Goal: Use online tool/utility: Utilize a website feature to perform a specific function

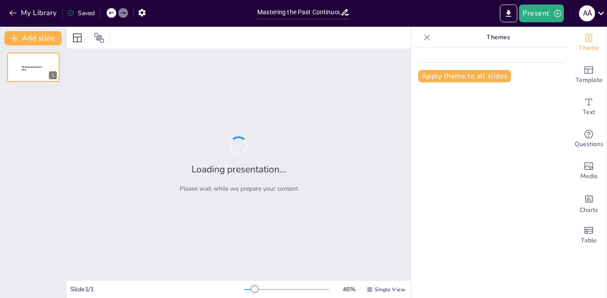
type input "Mastering the Past Continuous: Affirmative and Negative Forms Quiz"
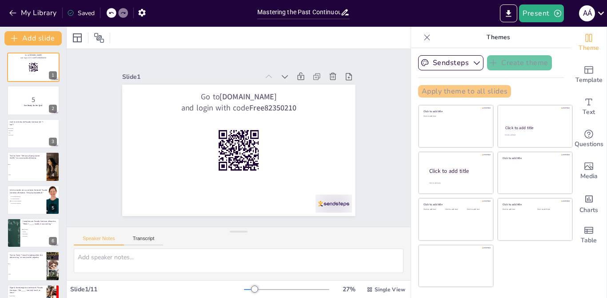
checkbox input "true"
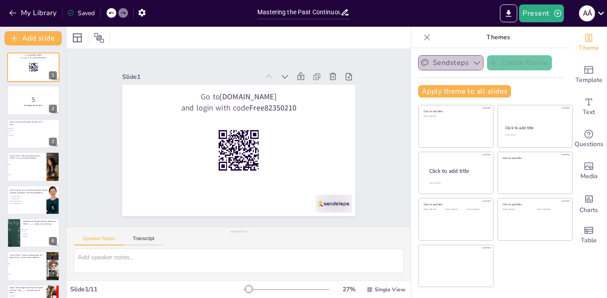
click at [474, 66] on icon "button" at bounding box center [477, 62] width 9 height 9
click at [312, 34] on div at bounding box center [239, 38] width 344 height 22
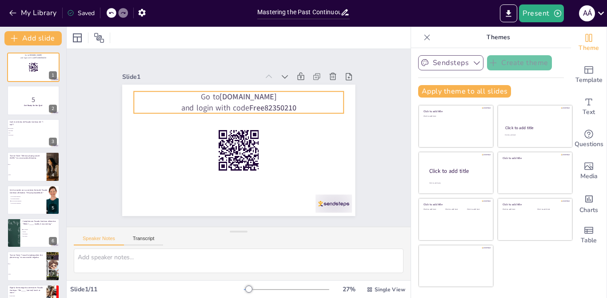
checkbox input "true"
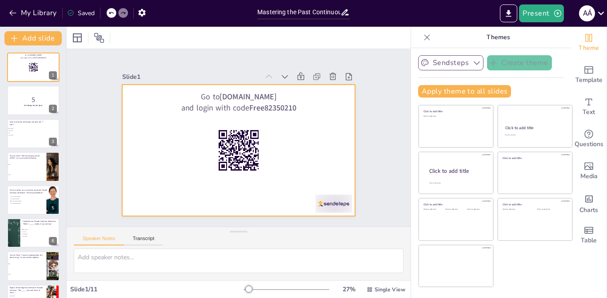
checkbox input "true"
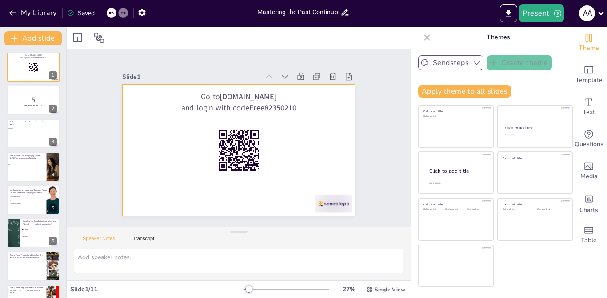
checkbox input "true"
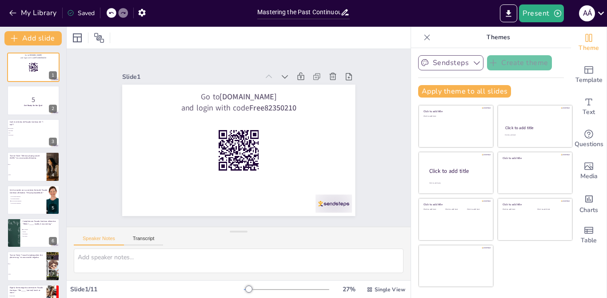
checkbox input "true"
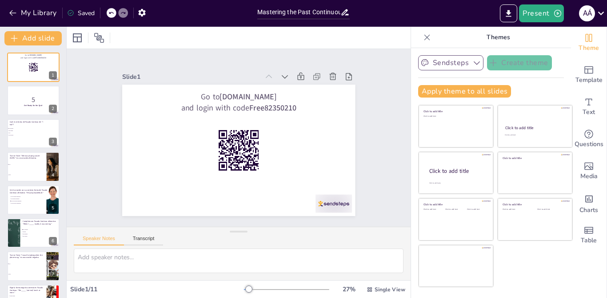
checkbox input "true"
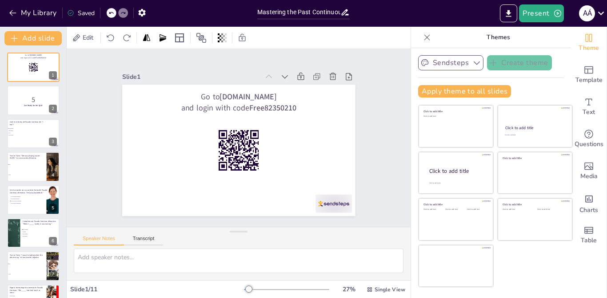
checkbox input "true"
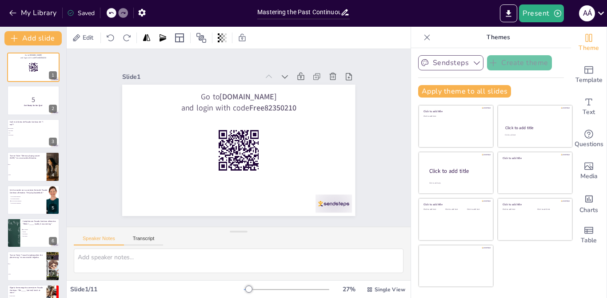
checkbox input "true"
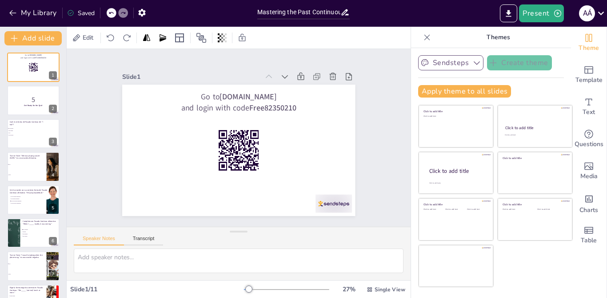
checkbox input "true"
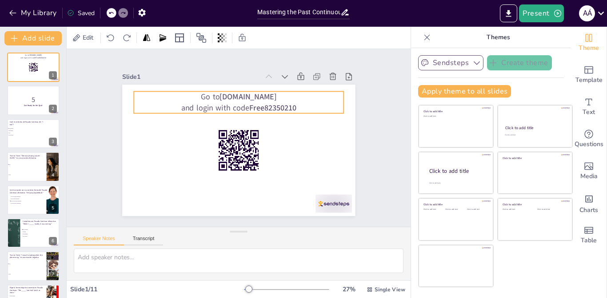
checkbox input "true"
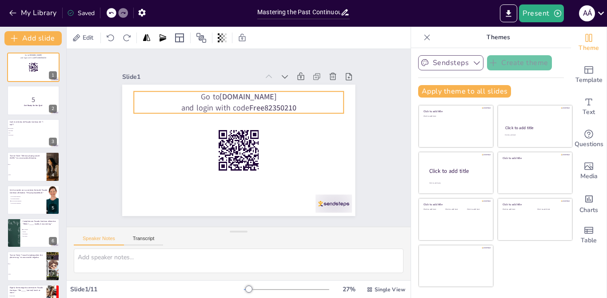
checkbox input "true"
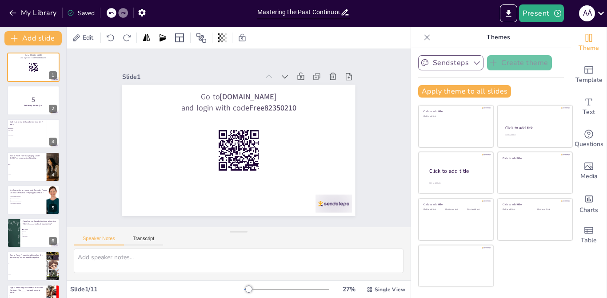
checkbox input "true"
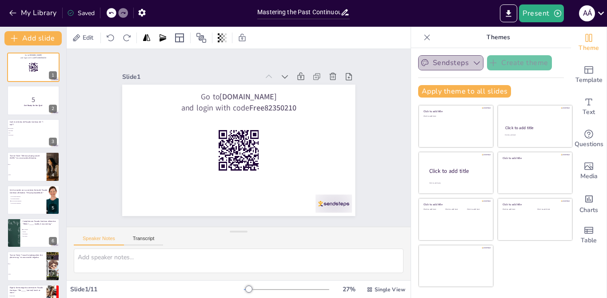
click at [421, 60] on icon "button" at bounding box center [425, 62] width 9 height 9
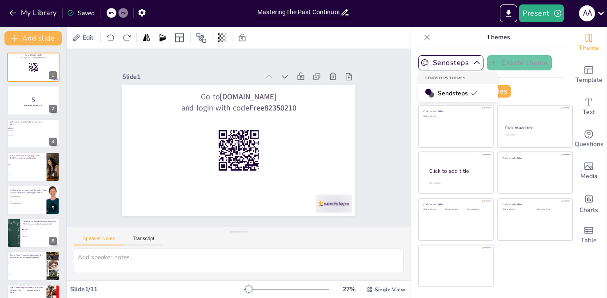
click at [447, 79] on div "Sendsteps Themes" at bounding box center [458, 78] width 80 height 12
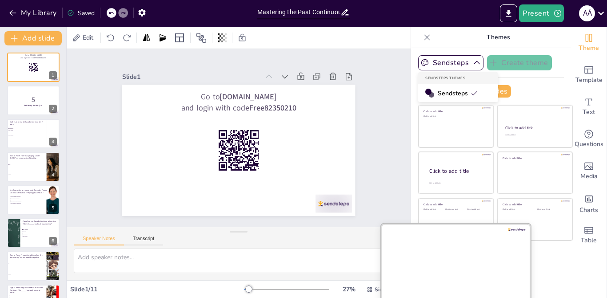
checkbox input "true"
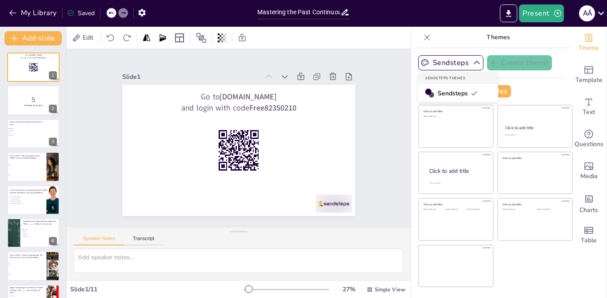
click at [152, 216] on div "Slide 1 Go to [DOMAIN_NAME] and login with code Free82350210 Slide 2 5 Get Read…" at bounding box center [239, 137] width 302 height 386
checkbox input "true"
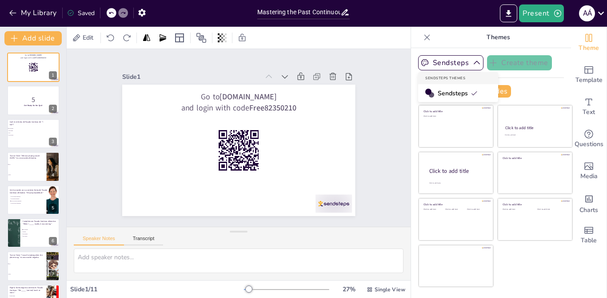
checkbox input "true"
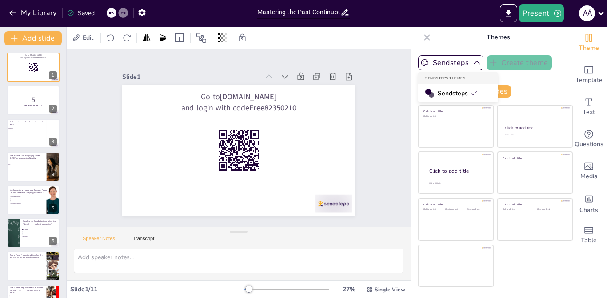
checkbox input "true"
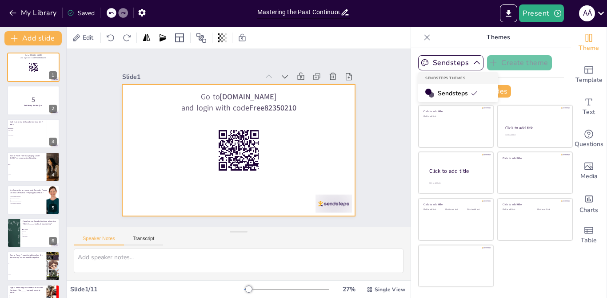
checkbox input "true"
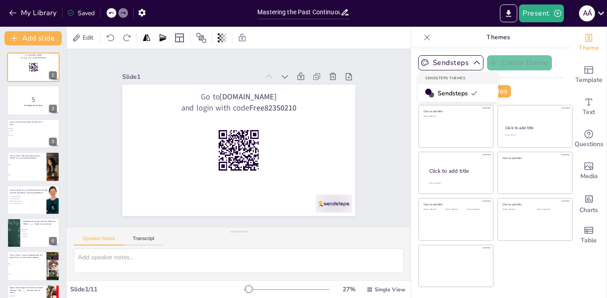
checkbox input "true"
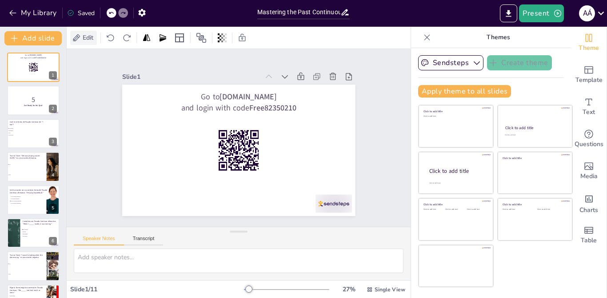
click at [87, 32] on div "Edit" at bounding box center [83, 38] width 27 height 14
checkbox input "true"
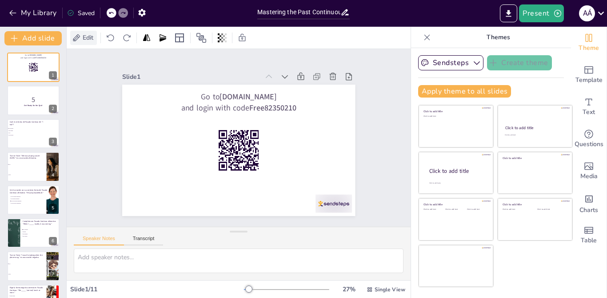
checkbox input "true"
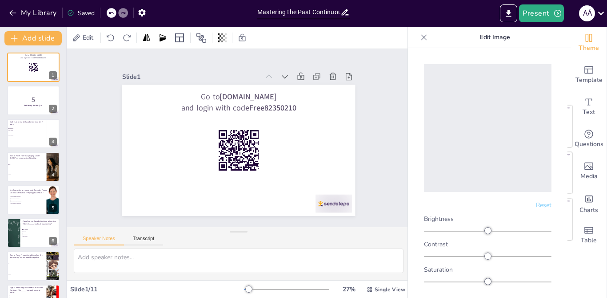
checkbox input "true"
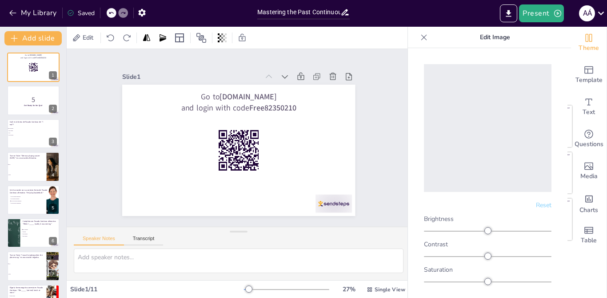
checkbox input "true"
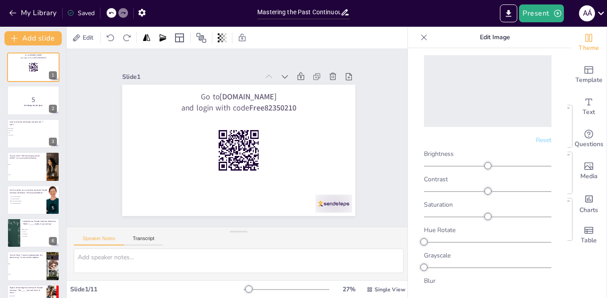
scroll to position [68, 0]
drag, startPoint x: 486, startPoint y: 156, endPoint x: 426, endPoint y: 156, distance: 60.5
click at [426, 159] on div at bounding box center [488, 162] width 128 height 7
checkbox input "true"
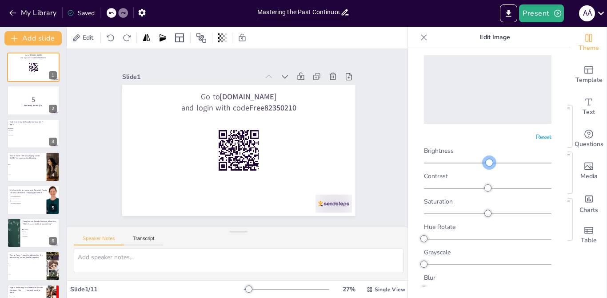
checkbox input "true"
click at [426, 159] on div at bounding box center [425, 162] width 7 height 7
checkbox input "true"
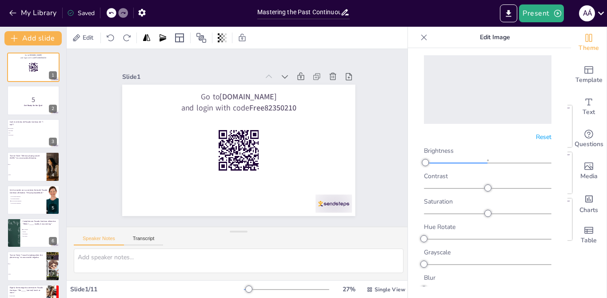
checkbox input "true"
drag, startPoint x: 426, startPoint y: 156, endPoint x: 489, endPoint y: 159, distance: 63.2
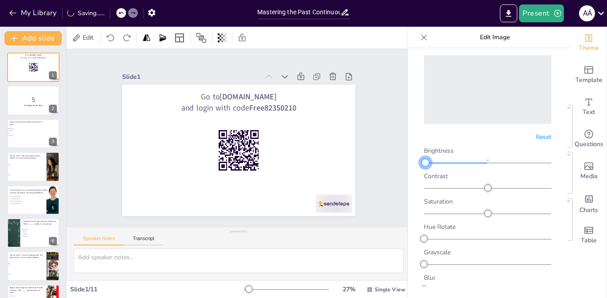
click at [489, 159] on div at bounding box center [488, 162] width 128 height 7
checkbox input "true"
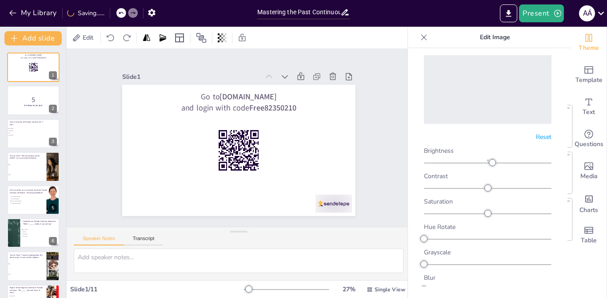
checkbox input "true"
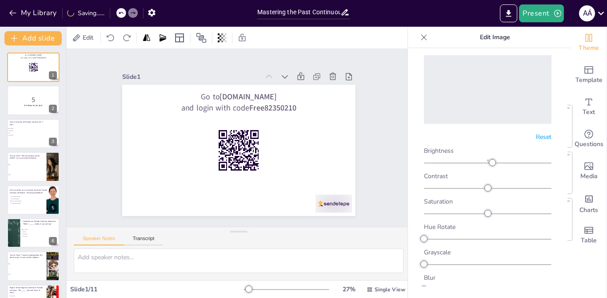
checkbox input "true"
click at [489, 159] on div at bounding box center [492, 162] width 7 height 7
checkbox input "true"
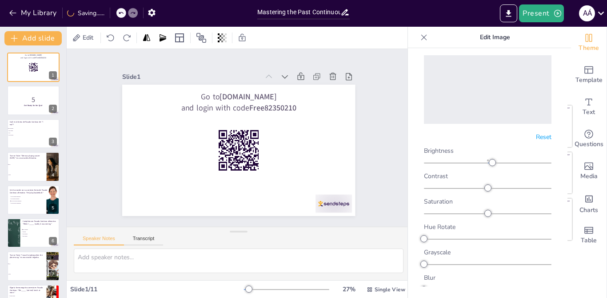
checkbox input "true"
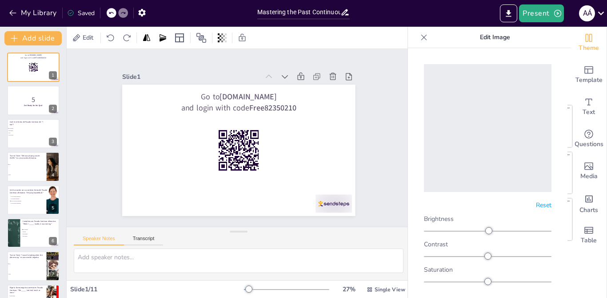
click at [426, 40] on icon at bounding box center [424, 37] width 9 height 9
checkbox input "true"
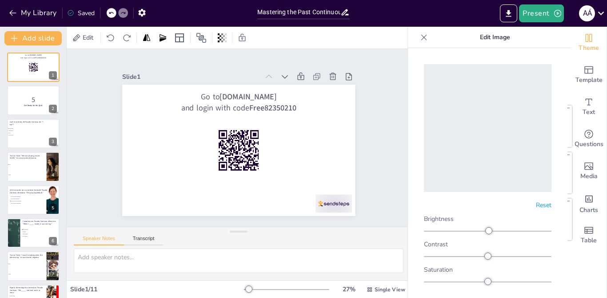
checkbox input "true"
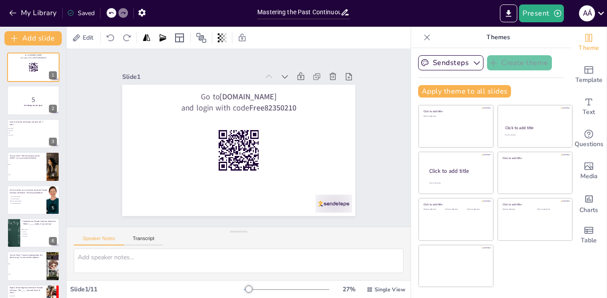
drag, startPoint x: 491, startPoint y: 60, endPoint x: 366, endPoint y: 49, distance: 125.5
click at [366, 49] on div "Slide 1 Go to [DOMAIN_NAME] and login with code Free82350210 Slide 2 5 Get Read…" at bounding box center [239, 137] width 374 height 245
checkbox input "true"
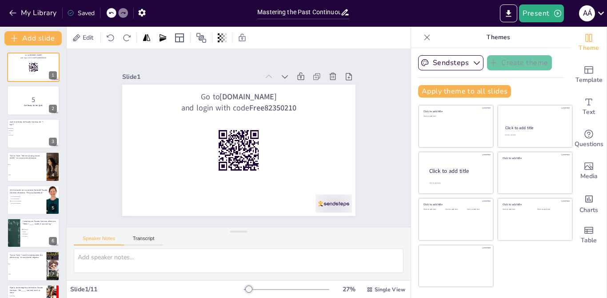
checkbox input "true"
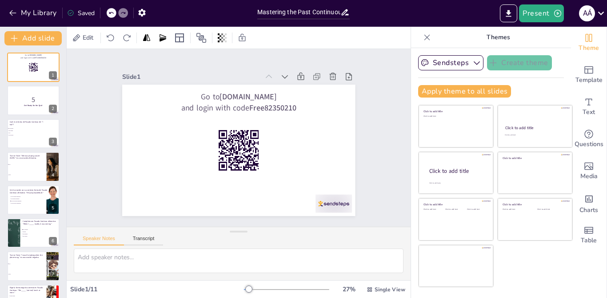
checkbox input "true"
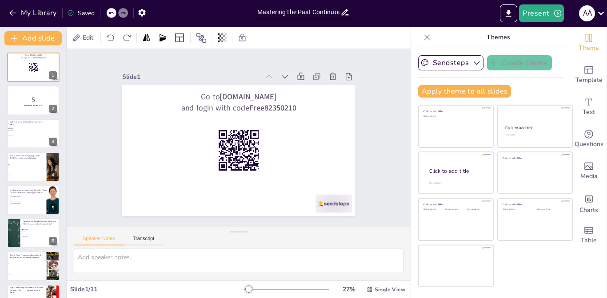
checkbox input "true"
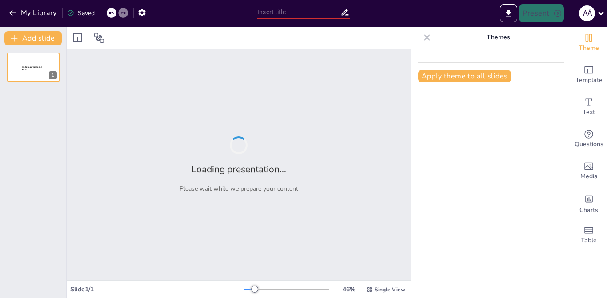
type input "New Sendsteps"
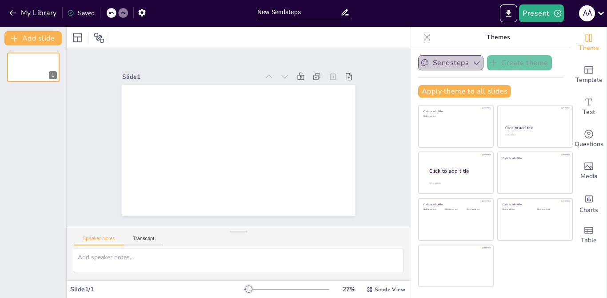
click at [455, 56] on button "Sendsteps" at bounding box center [450, 62] width 65 height 15
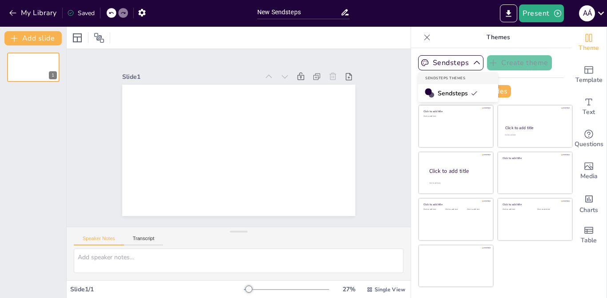
click at [425, 92] on div at bounding box center [428, 91] width 7 height 7
